Goal: Task Accomplishment & Management: Use online tool/utility

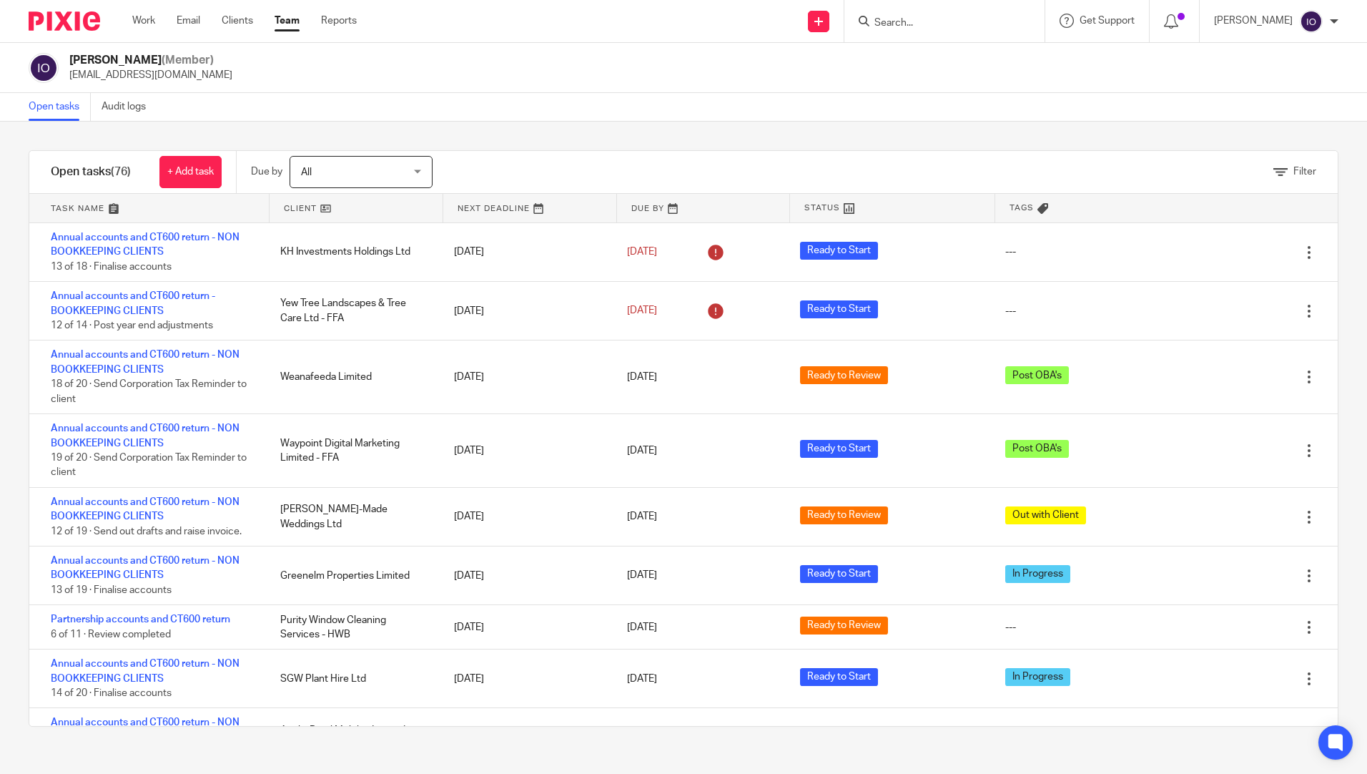
click at [876, 19] on input "Search" at bounding box center [937, 23] width 129 height 13
type input "painter"
click at [938, 51] on link at bounding box center [1004, 61] width 269 height 33
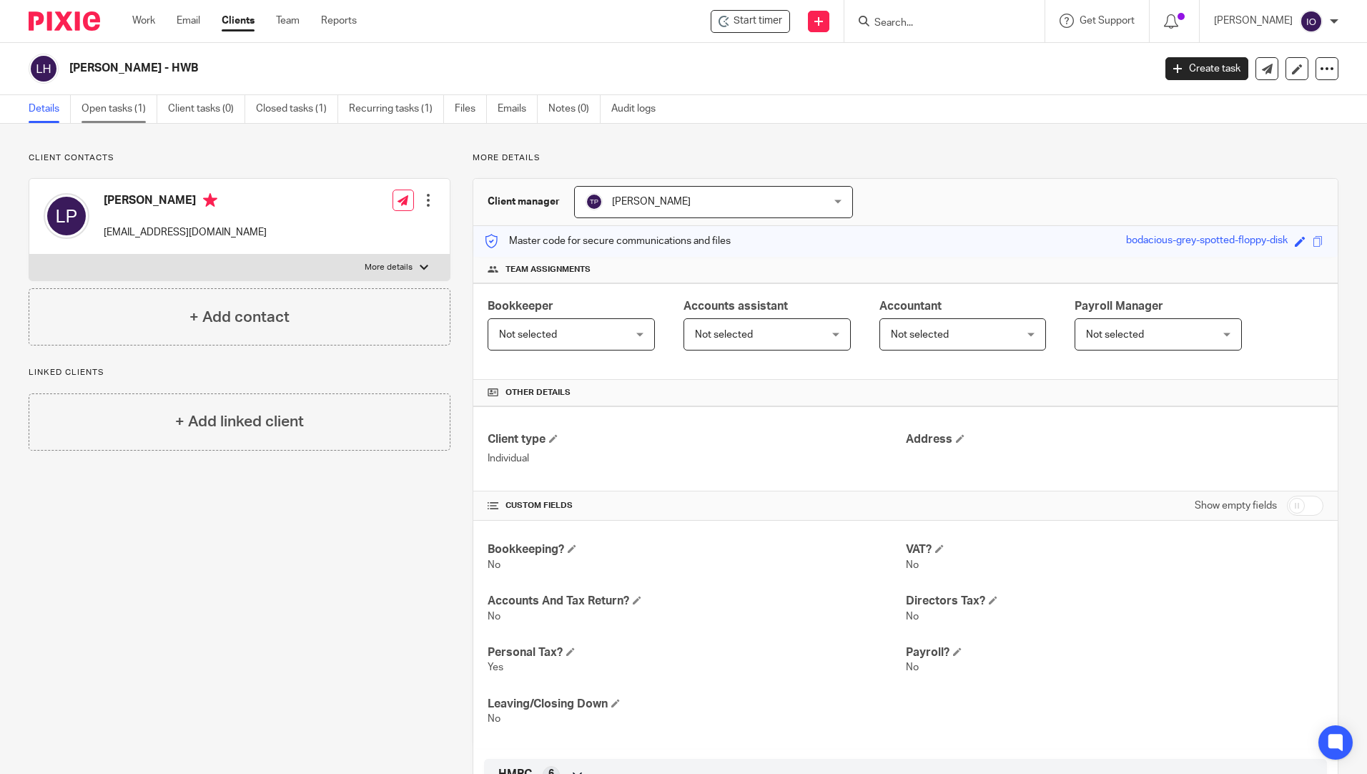
click at [109, 109] on link "Open tasks (1)" at bounding box center [120, 109] width 76 height 28
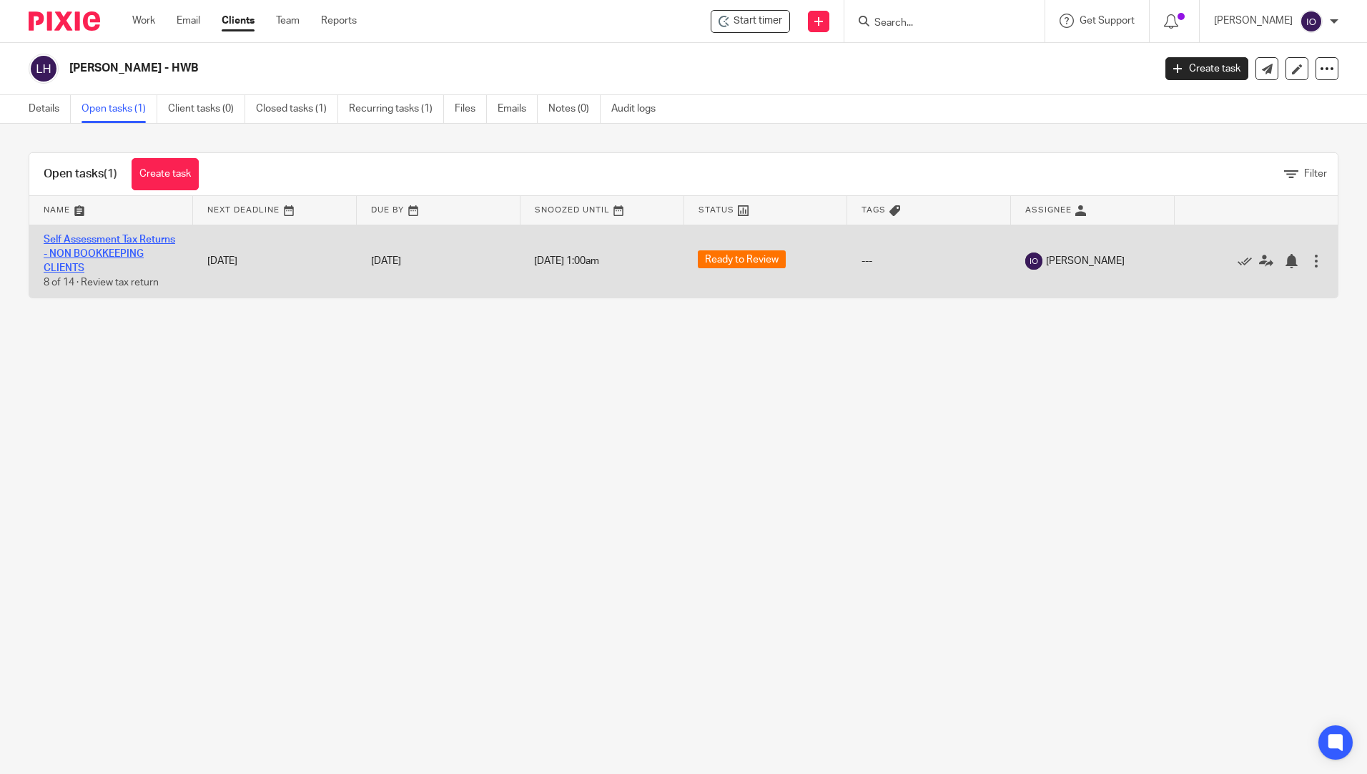
click at [96, 237] on link "Self Assessment Tax Returns - NON BOOKKEEPING CLIENTS" at bounding box center [110, 254] width 132 height 39
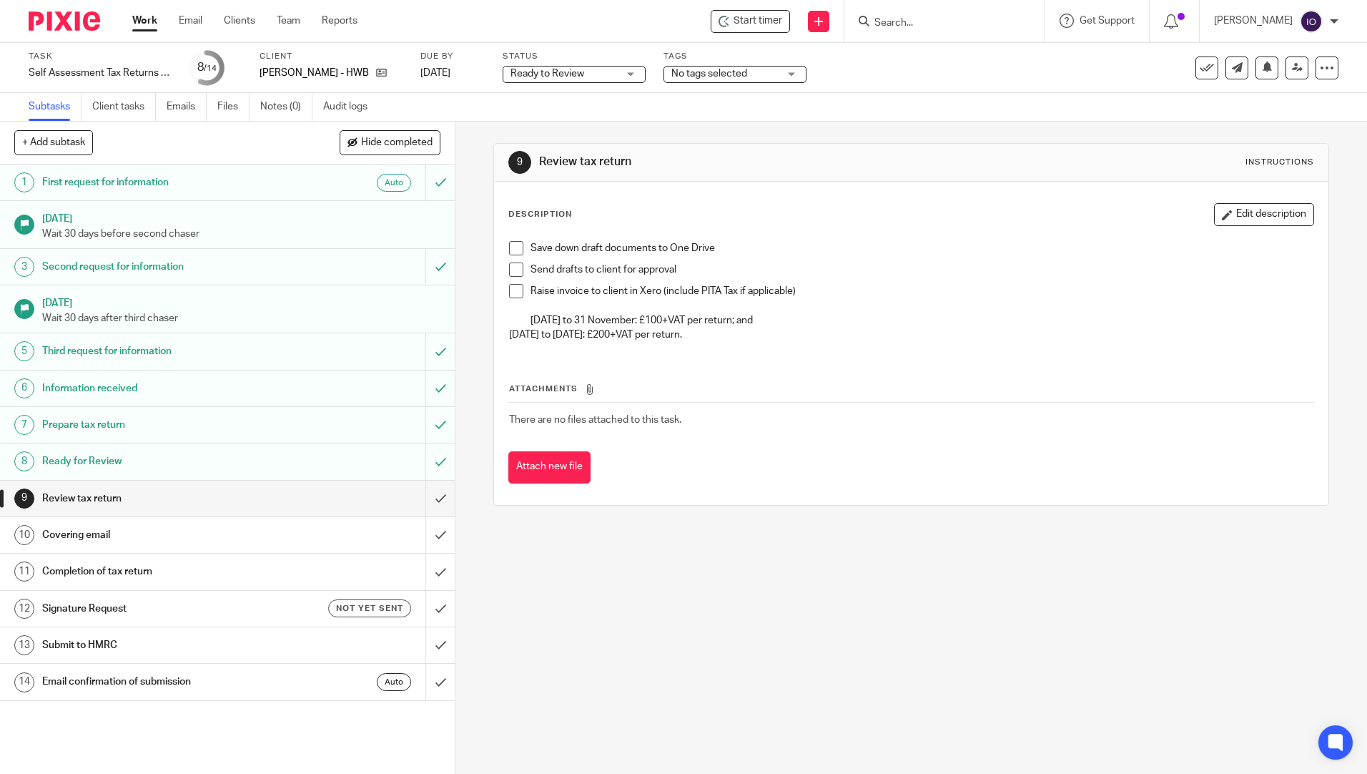
click at [511, 255] on li "Save down draft documents to One Drive" at bounding box center [911, 251] width 804 height 21
click at [511, 250] on span at bounding box center [516, 248] width 14 height 14
click at [516, 275] on span at bounding box center [516, 269] width 14 height 14
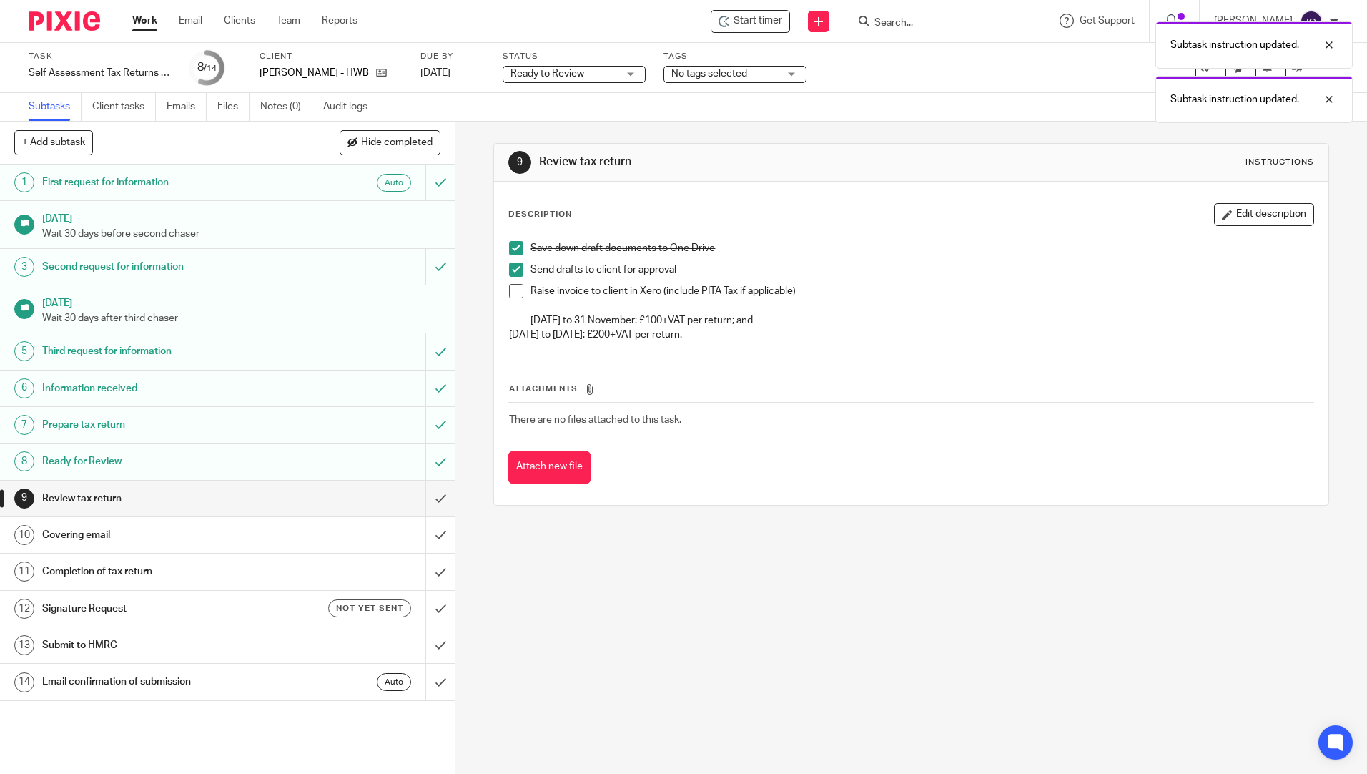
click at [509, 287] on span at bounding box center [516, 291] width 14 height 14
click at [427, 498] on input "submit" at bounding box center [227, 498] width 455 height 36
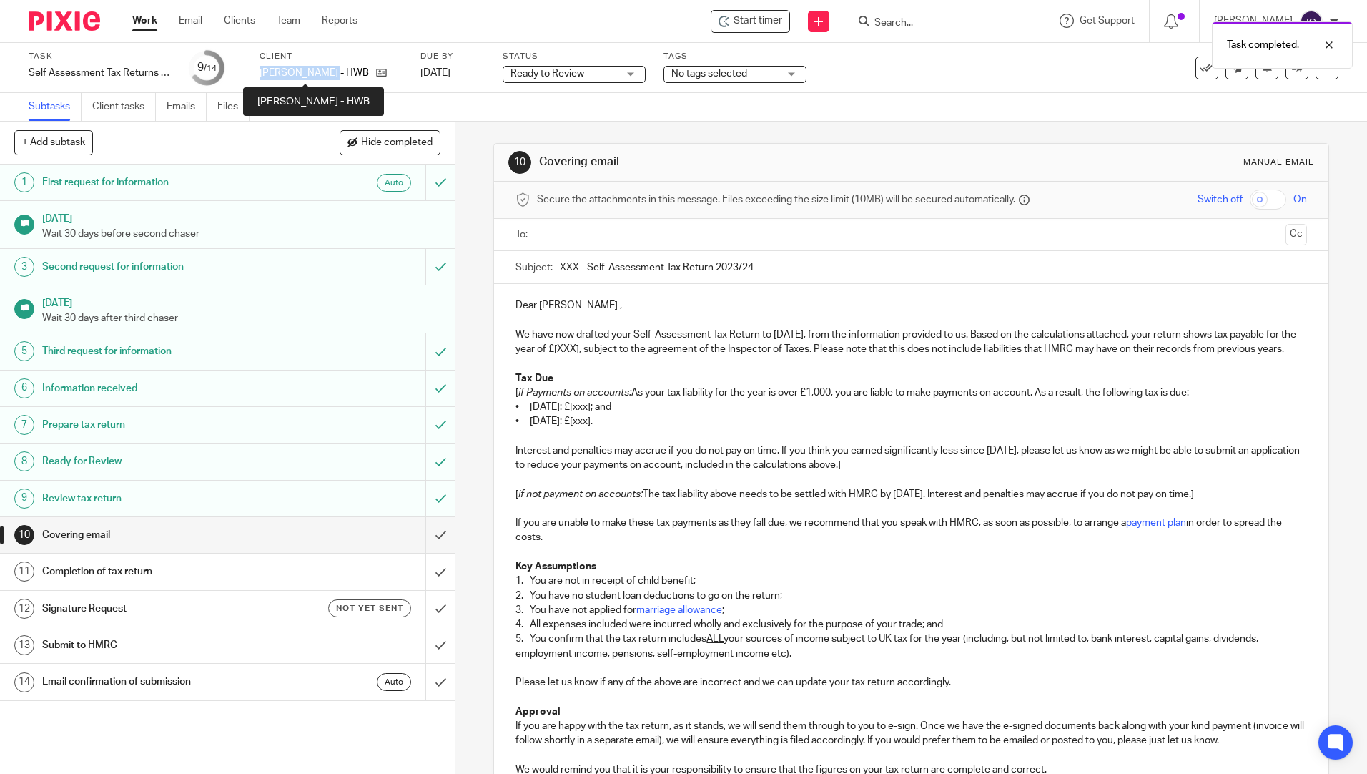
drag, startPoint x: 260, startPoint y: 74, endPoint x: 322, endPoint y: 76, distance: 62.2
click at [322, 76] on p "[PERSON_NAME] - HWB" at bounding box center [314, 73] width 109 height 14
copy p "[PERSON_NAME]"
drag, startPoint x: 556, startPoint y: 270, endPoint x: 572, endPoint y: 265, distance: 16.3
click at [572, 265] on input "XXX - Self-Assessment Tax Return 2023/24" at bounding box center [933, 267] width 746 height 32
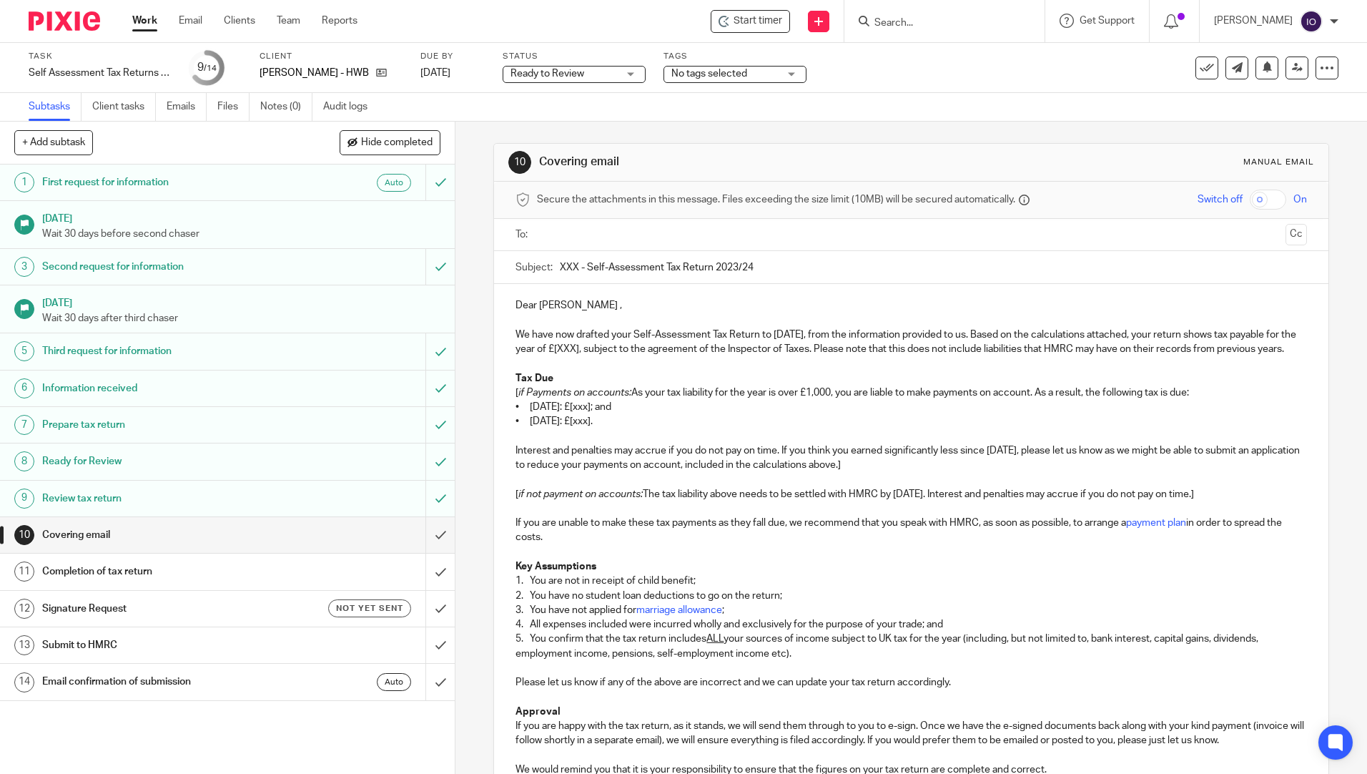
click at [566, 317] on p at bounding box center [911, 319] width 791 height 14
drag, startPoint x: 573, startPoint y: 267, endPoint x: 556, endPoint y: 261, distance: 18.1
click at [560, 261] on input "XXX - Self-Assessment Tax Return 2023/24" at bounding box center [933, 267] width 746 height 32
paste input "[PERSON_NAME]"
type input "[PERSON_NAME] - Self-Assessment Tax Return 2023/24"
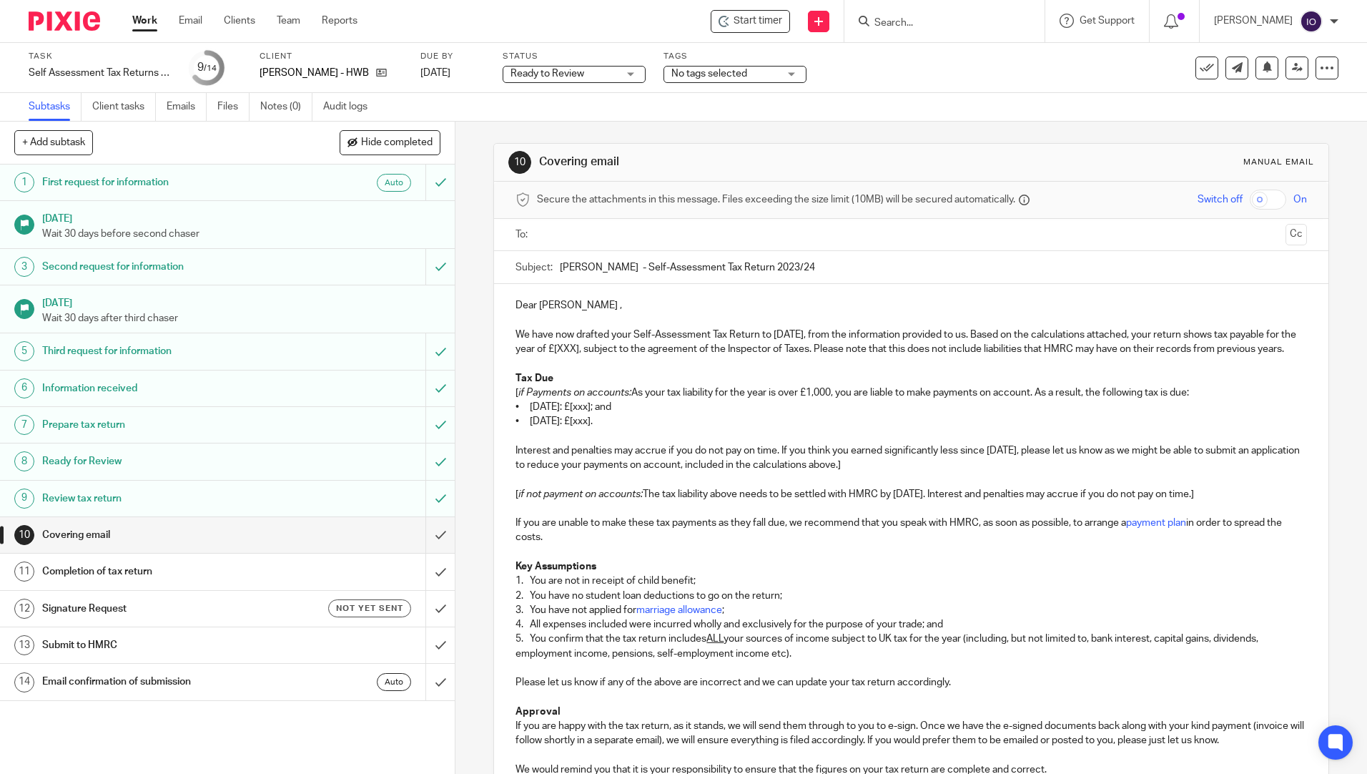
drag, startPoint x: 1236, startPoint y: 333, endPoint x: 1252, endPoint y: 346, distance: 20.9
click at [1236, 334] on p "We have now drafted your Self-Assessment Tax Return to [DATE], from the informa…" at bounding box center [911, 341] width 791 height 29
drag, startPoint x: 547, startPoint y: 347, endPoint x: 645, endPoint y: 353, distance: 98.1
click at [645, 353] on p "We have now drafted your Self-Assessment Tax Return to [DATE], from the informa…" at bounding box center [911, 341] width 791 height 29
click at [615, 385] on p "Tax Due" at bounding box center [911, 378] width 791 height 14
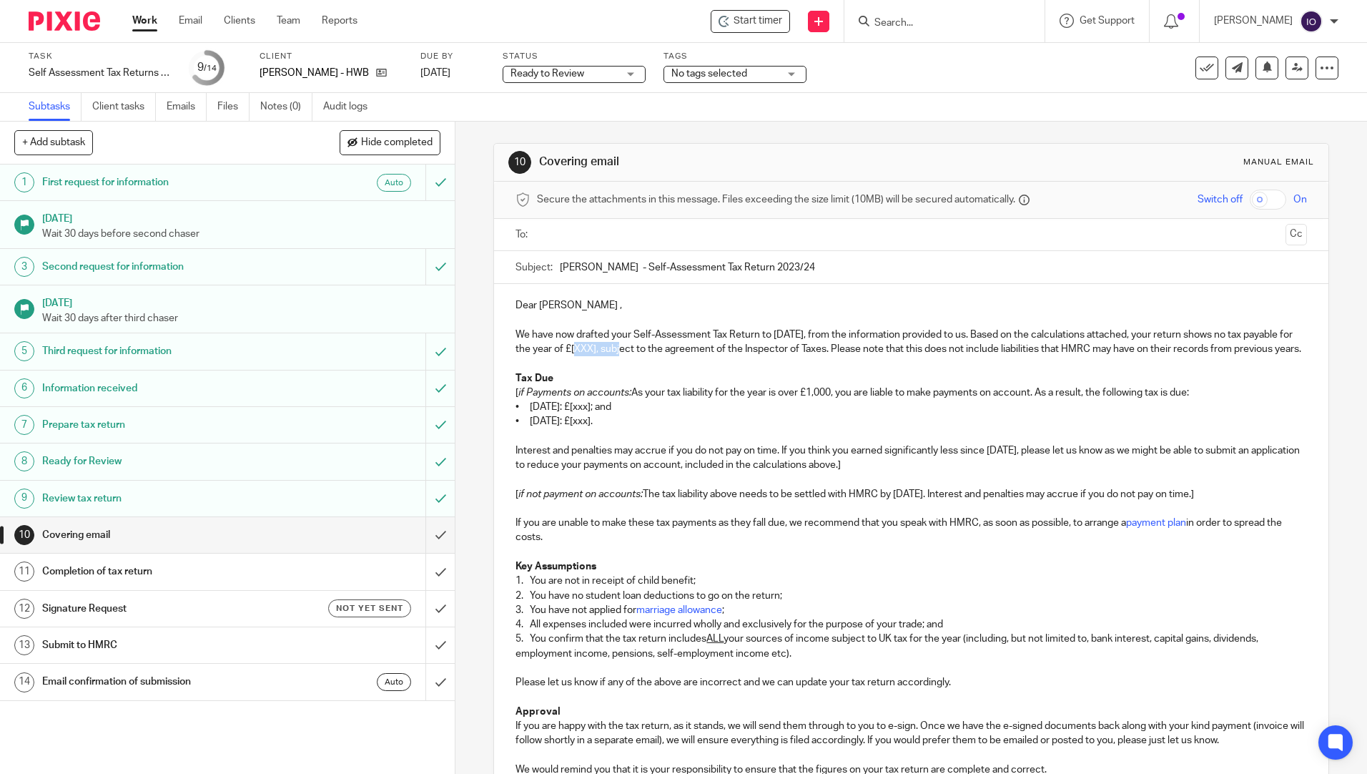
drag, startPoint x: 600, startPoint y: 349, endPoint x: 645, endPoint y: 347, distance: 45.1
click at [645, 347] on p "We have now drafted your Self-Assessment Tax Return to [DATE], from the informa…" at bounding box center [911, 341] width 791 height 29
drag, startPoint x: 632, startPoint y: 407, endPoint x: 496, endPoint y: 401, distance: 136.7
click at [496, 403] on div "Dear [PERSON_NAME] , We have now drafted your Self-Assessment Tax Return to [DA…" at bounding box center [911, 608] width 834 height 648
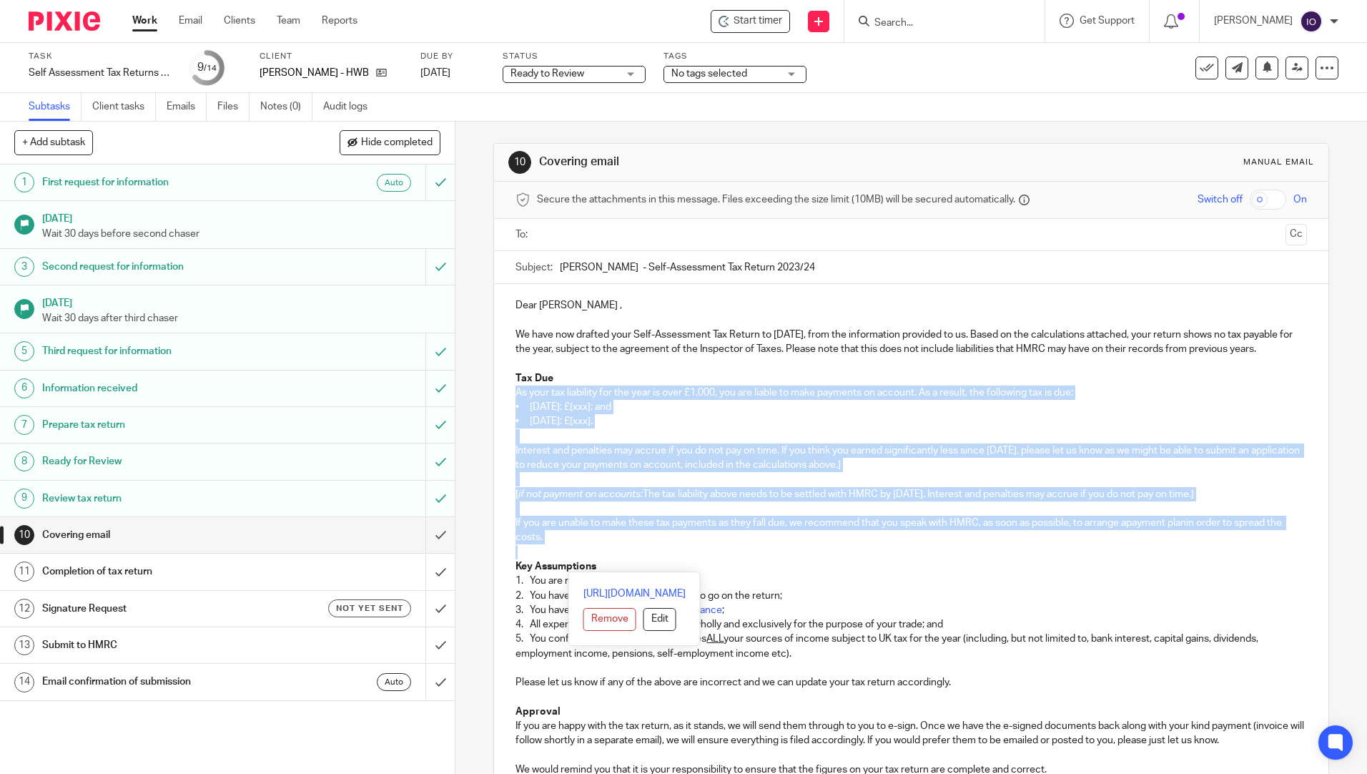
drag, startPoint x: 508, startPoint y: 405, endPoint x: 769, endPoint y: 569, distance: 308.5
click at [769, 569] on div "Dear [PERSON_NAME] , We have now drafted your Self-Assessment Tax Return to [DA…" at bounding box center [911, 608] width 834 height 648
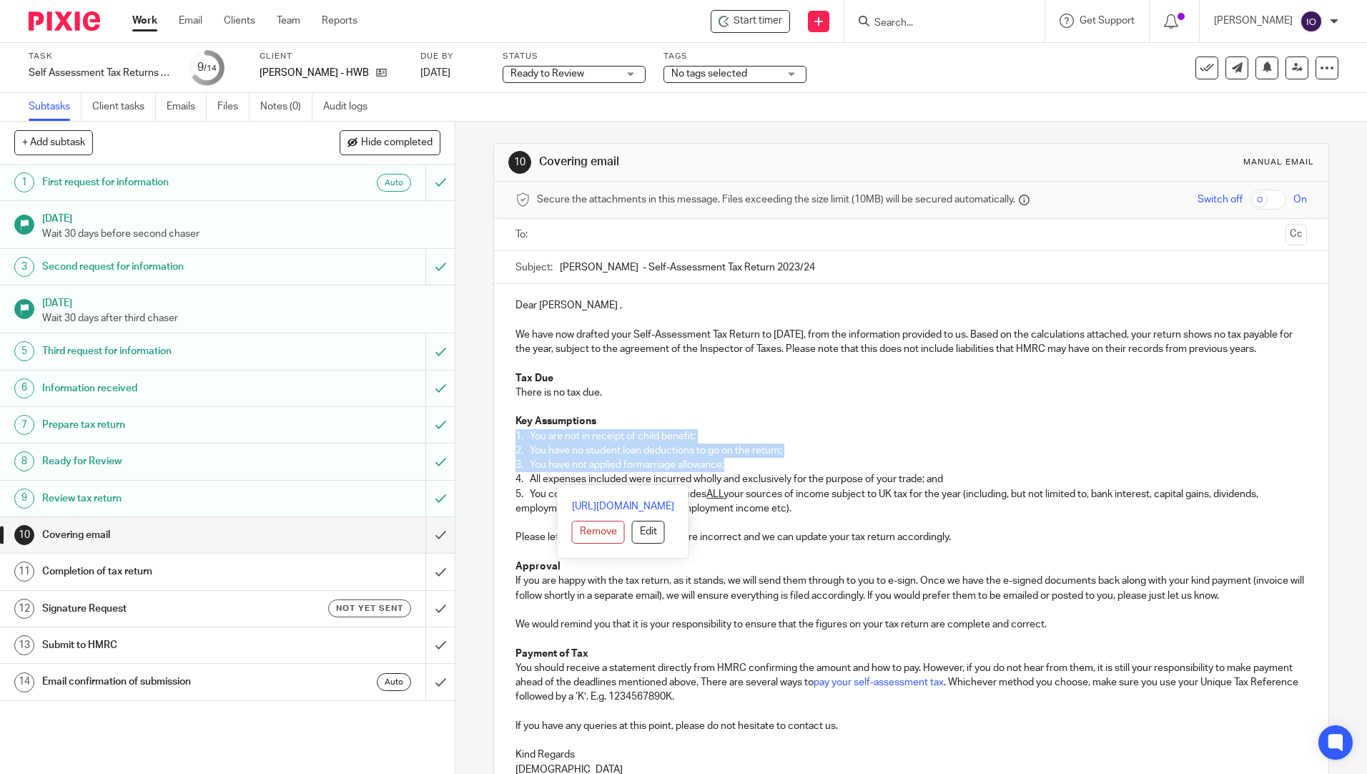
drag, startPoint x: 511, startPoint y: 450, endPoint x: 741, endPoint y: 485, distance: 232.9
click at [741, 485] on div "Dear [PERSON_NAME] , We have now drafted your Self-Assessment Tax Return to [DA…" at bounding box center [911, 535] width 834 height 503
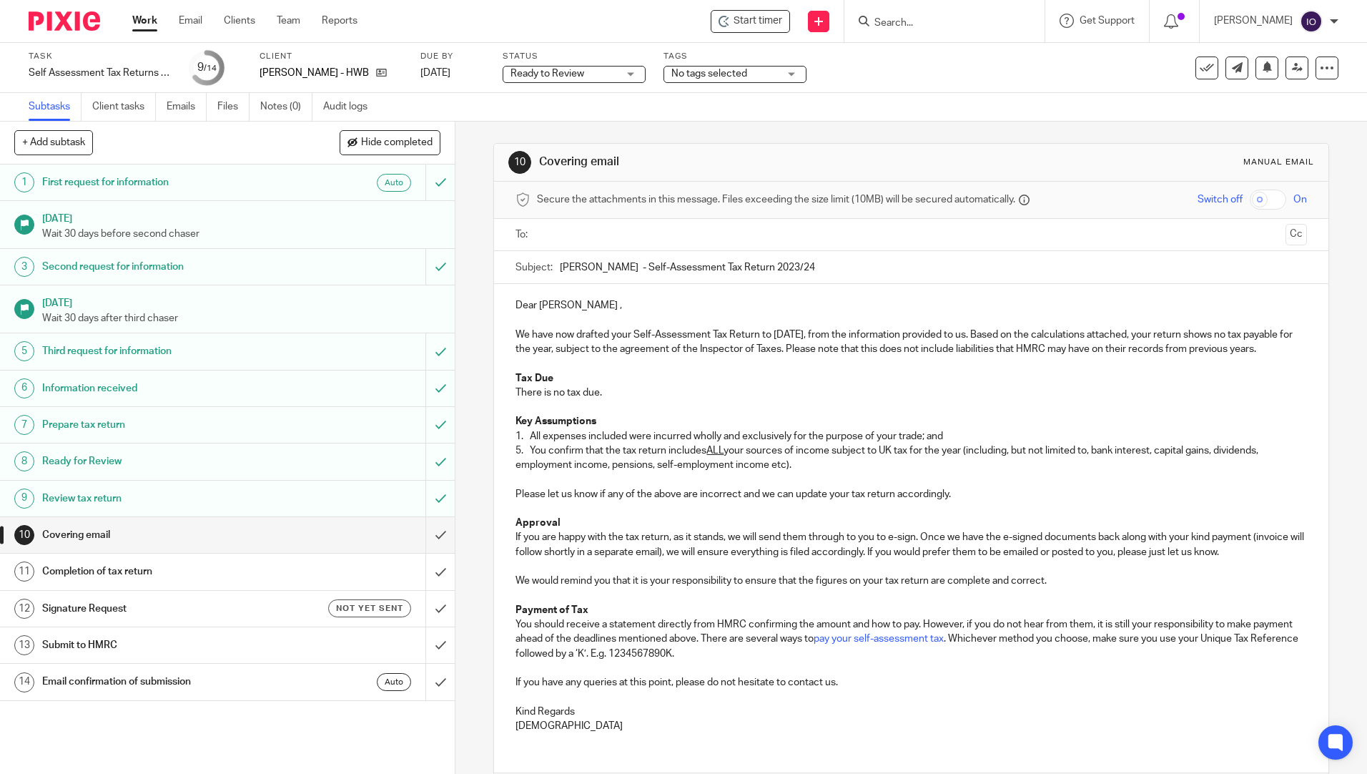
click at [516, 465] on p "5. You confirm that the tax return includes ALL your sources of income subject …" at bounding box center [911, 457] width 791 height 29
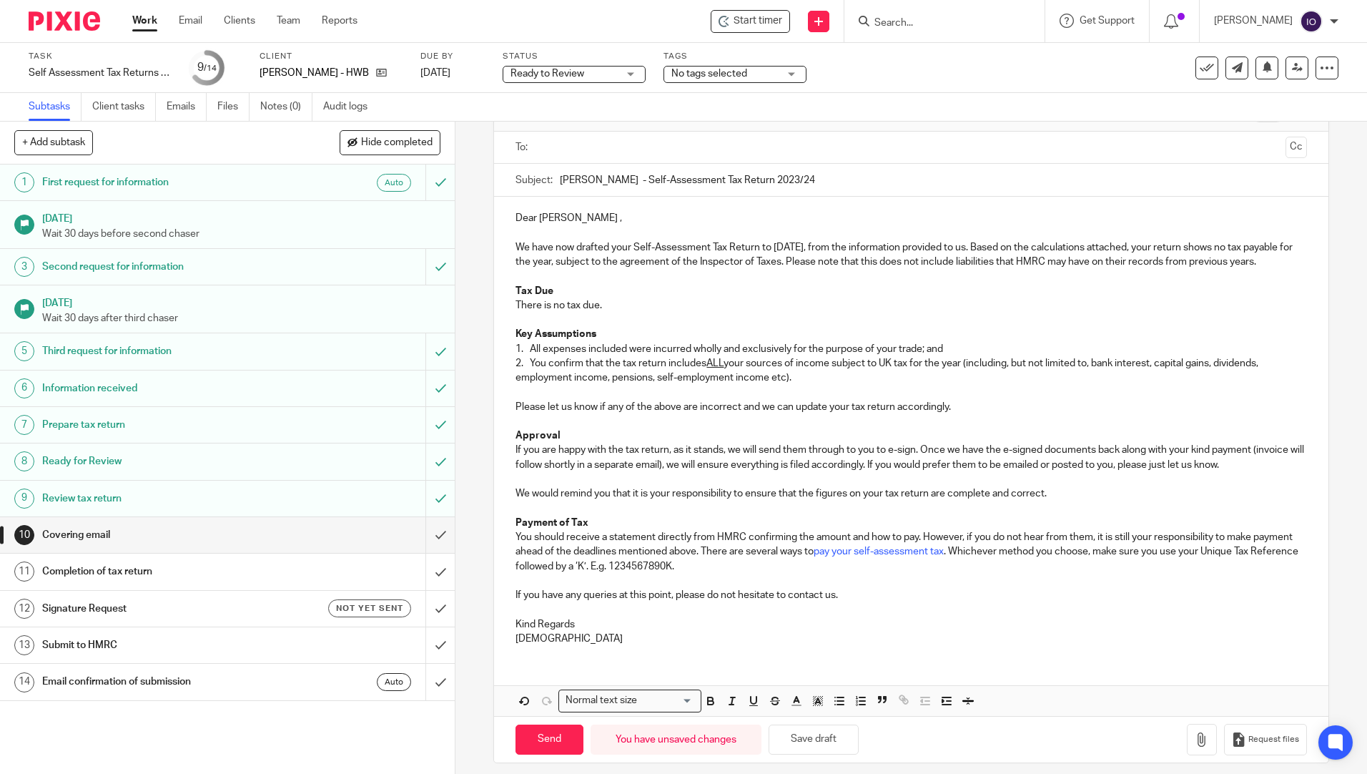
scroll to position [113, 0]
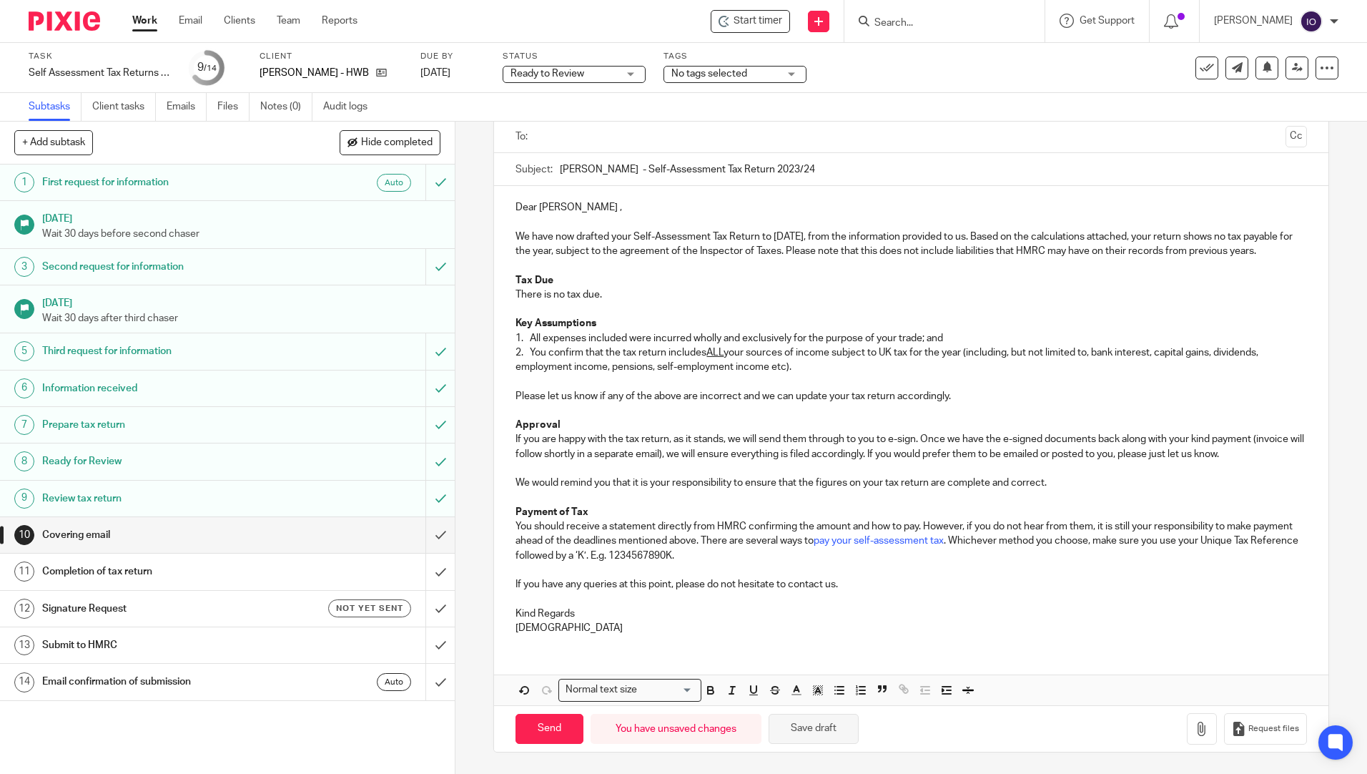
click at [815, 722] on button "Save draft" at bounding box center [814, 729] width 90 height 31
drag, startPoint x: 510, startPoint y: 507, endPoint x: 524, endPoint y: 508, distance: 14.4
click at [516, 508] on div "Dear [PERSON_NAME] , We have now drafted your Self-Assessment Tax Return to [DA…" at bounding box center [911, 416] width 834 height 460
click at [1195, 729] on icon "button" at bounding box center [1202, 728] width 14 height 14
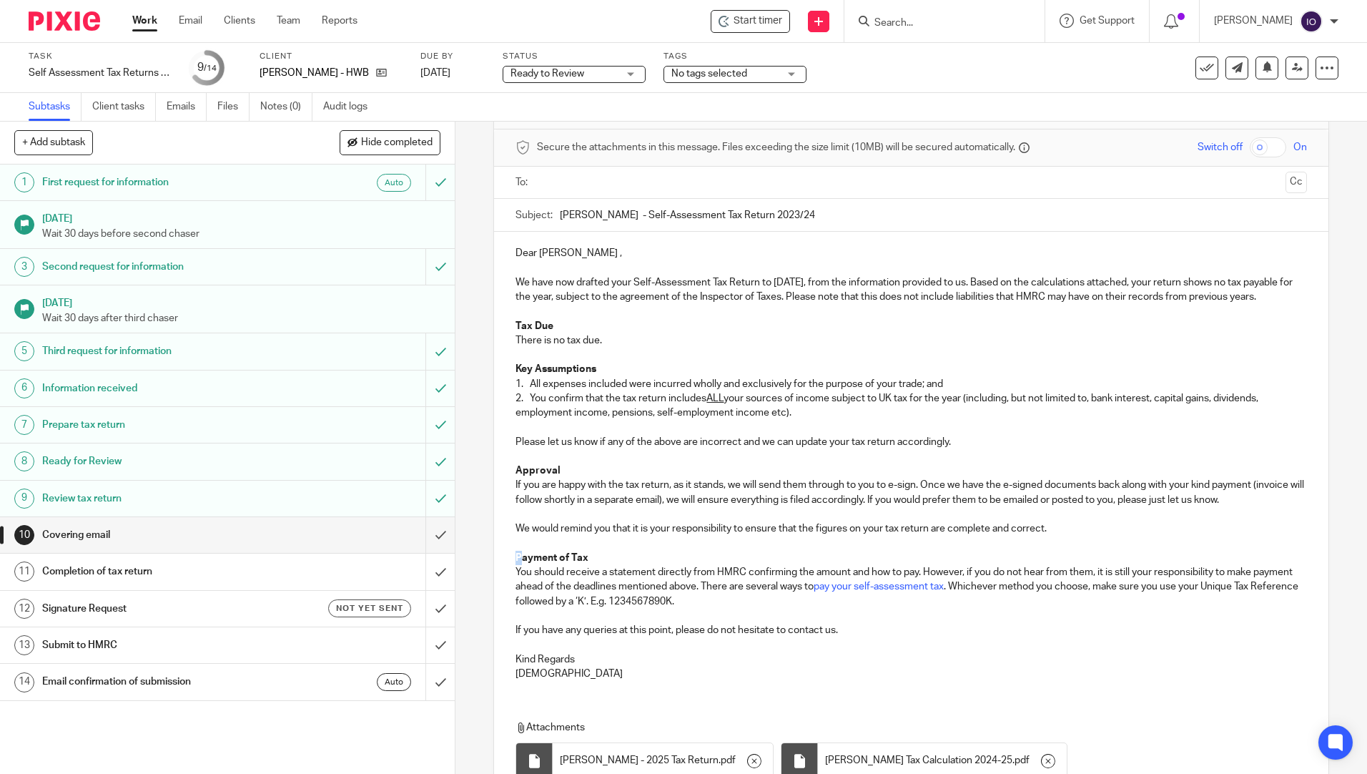
scroll to position [0, 0]
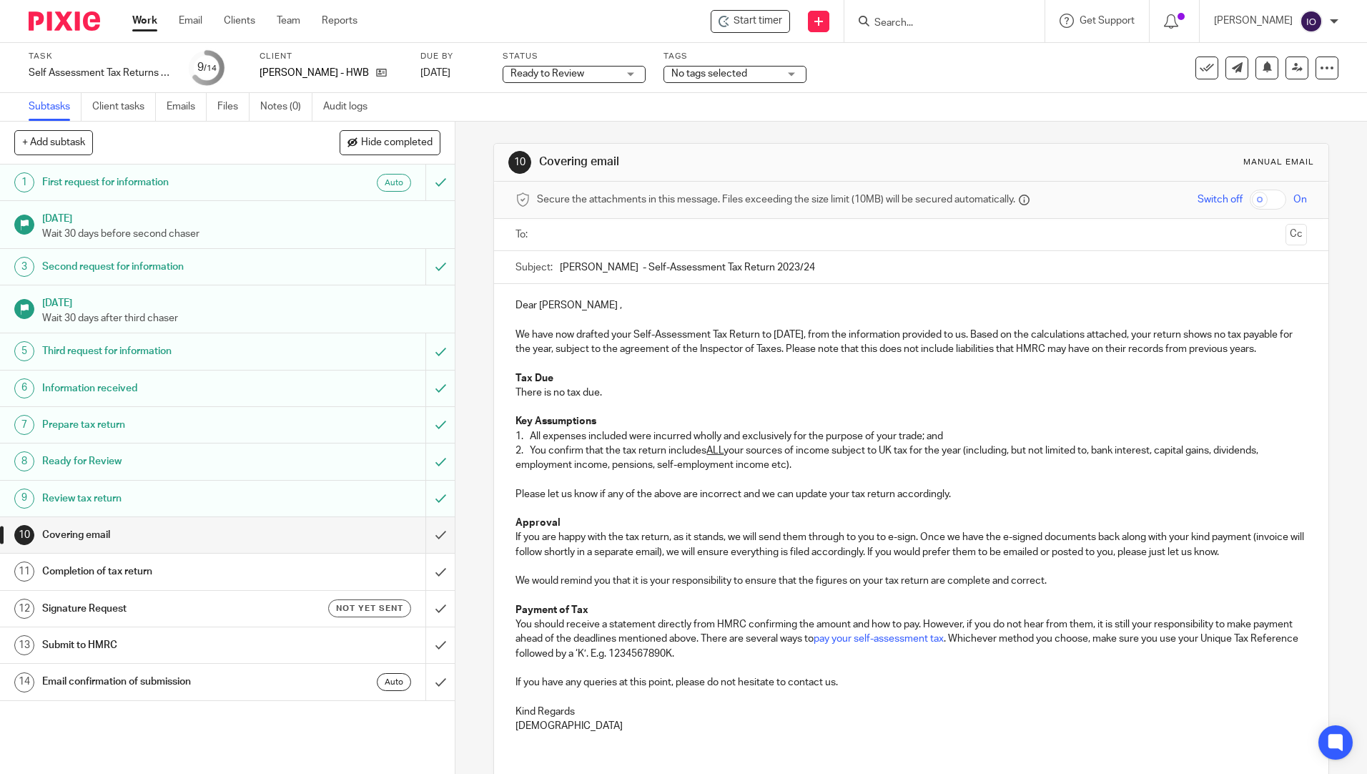
click at [617, 233] on input "text" at bounding box center [910, 235] width 737 height 16
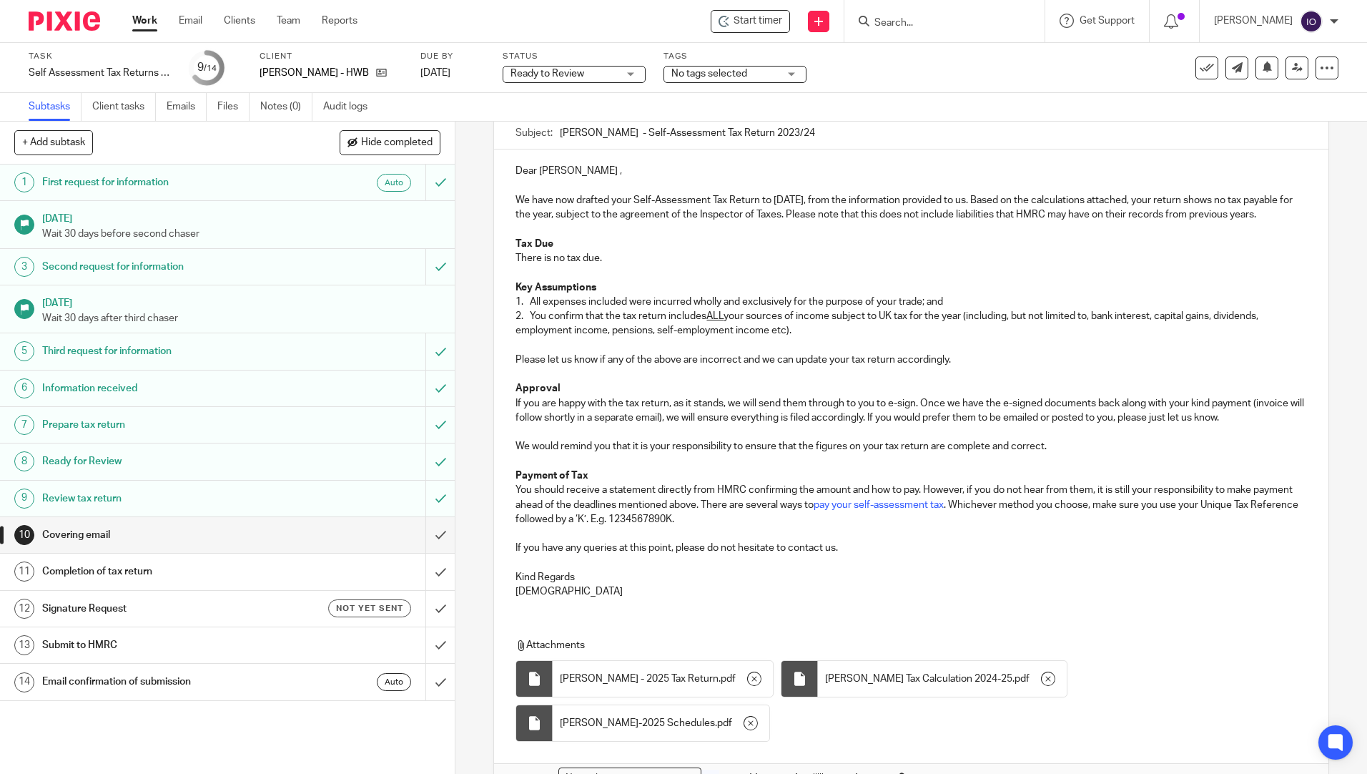
scroll to position [241, 0]
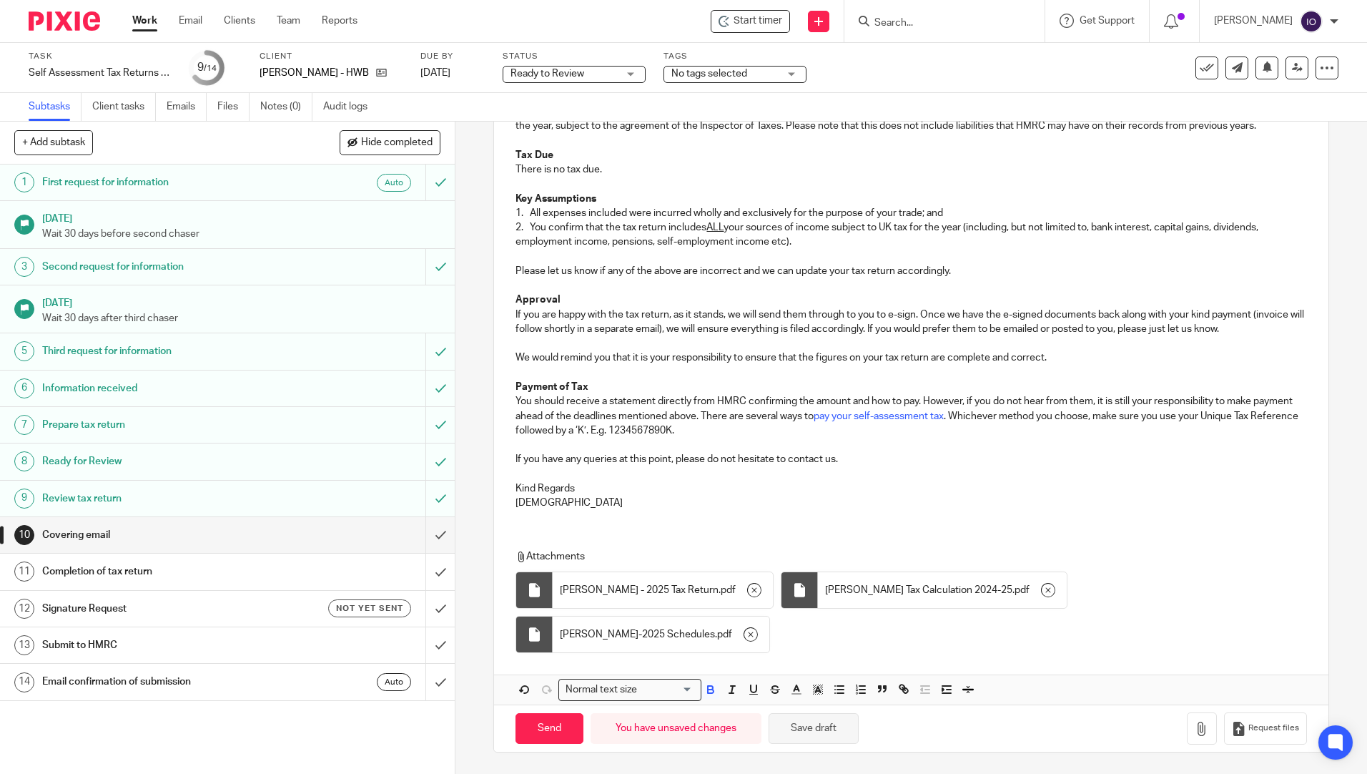
click at [822, 730] on button "Save draft" at bounding box center [814, 728] width 90 height 31
click at [555, 726] on input "Send" at bounding box center [550, 728] width 68 height 31
type input "Sent"
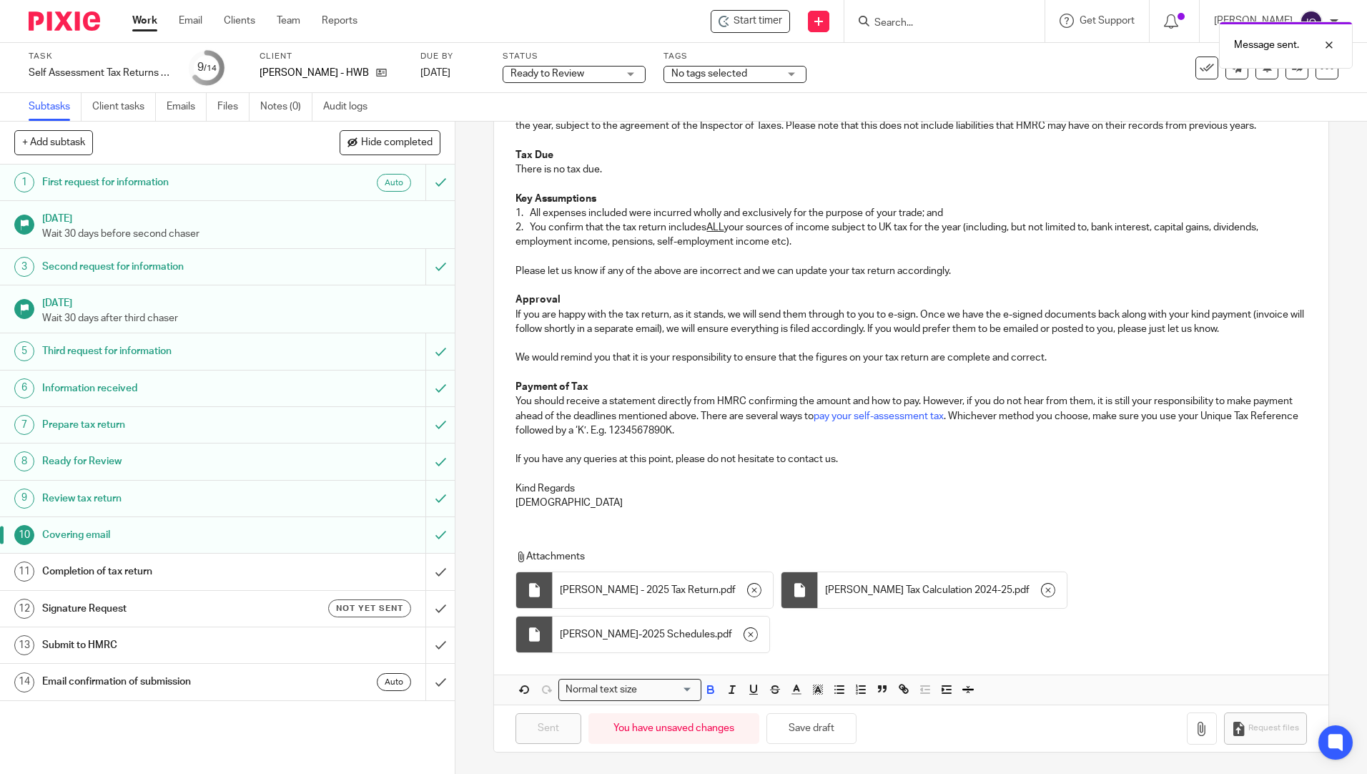
click at [129, 569] on h1 "Completion of tax return" at bounding box center [165, 571] width 246 height 21
